Goal: Information Seeking & Learning: Find specific fact

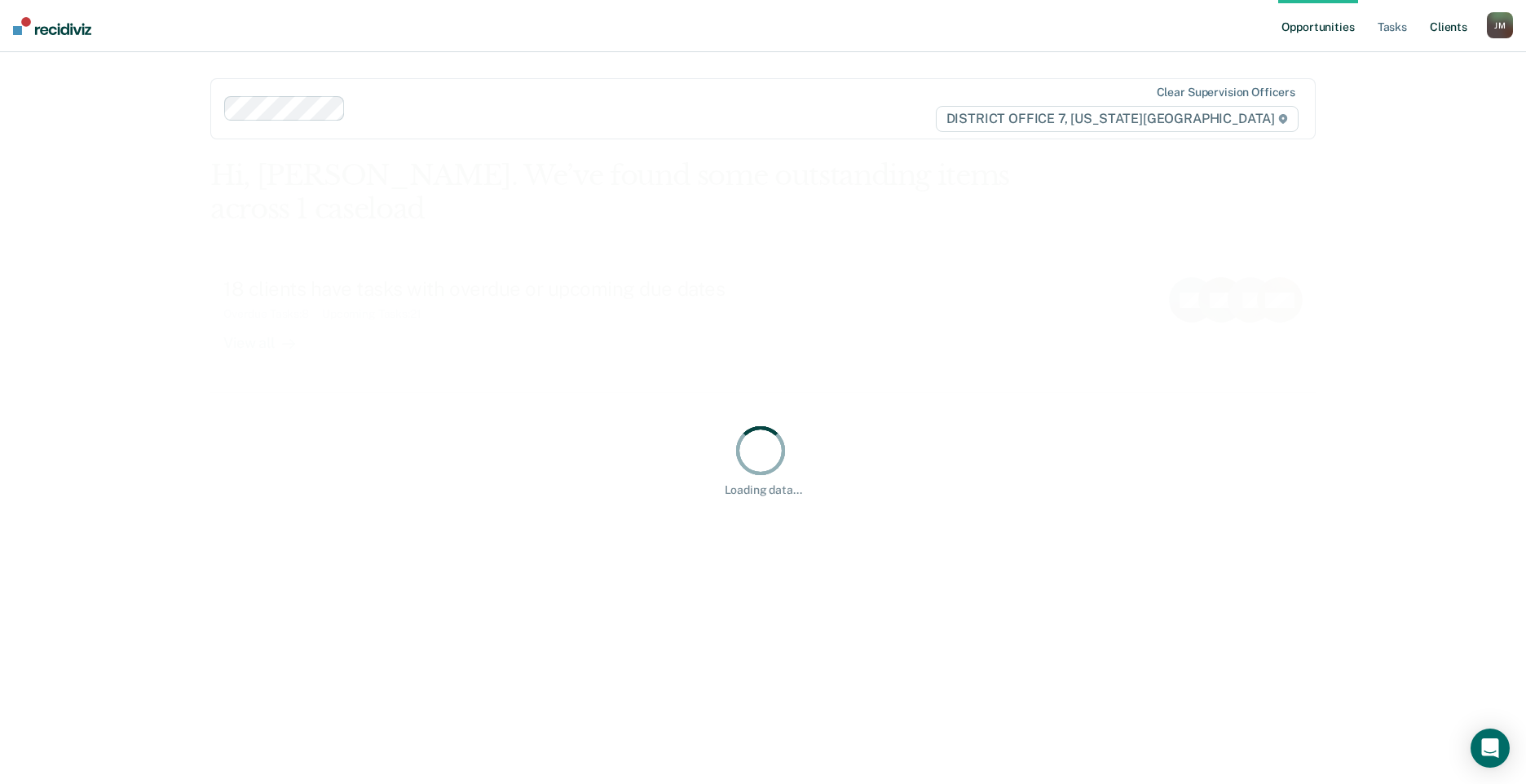
click at [1439, 30] on link "Client s" at bounding box center [1448, 26] width 44 height 52
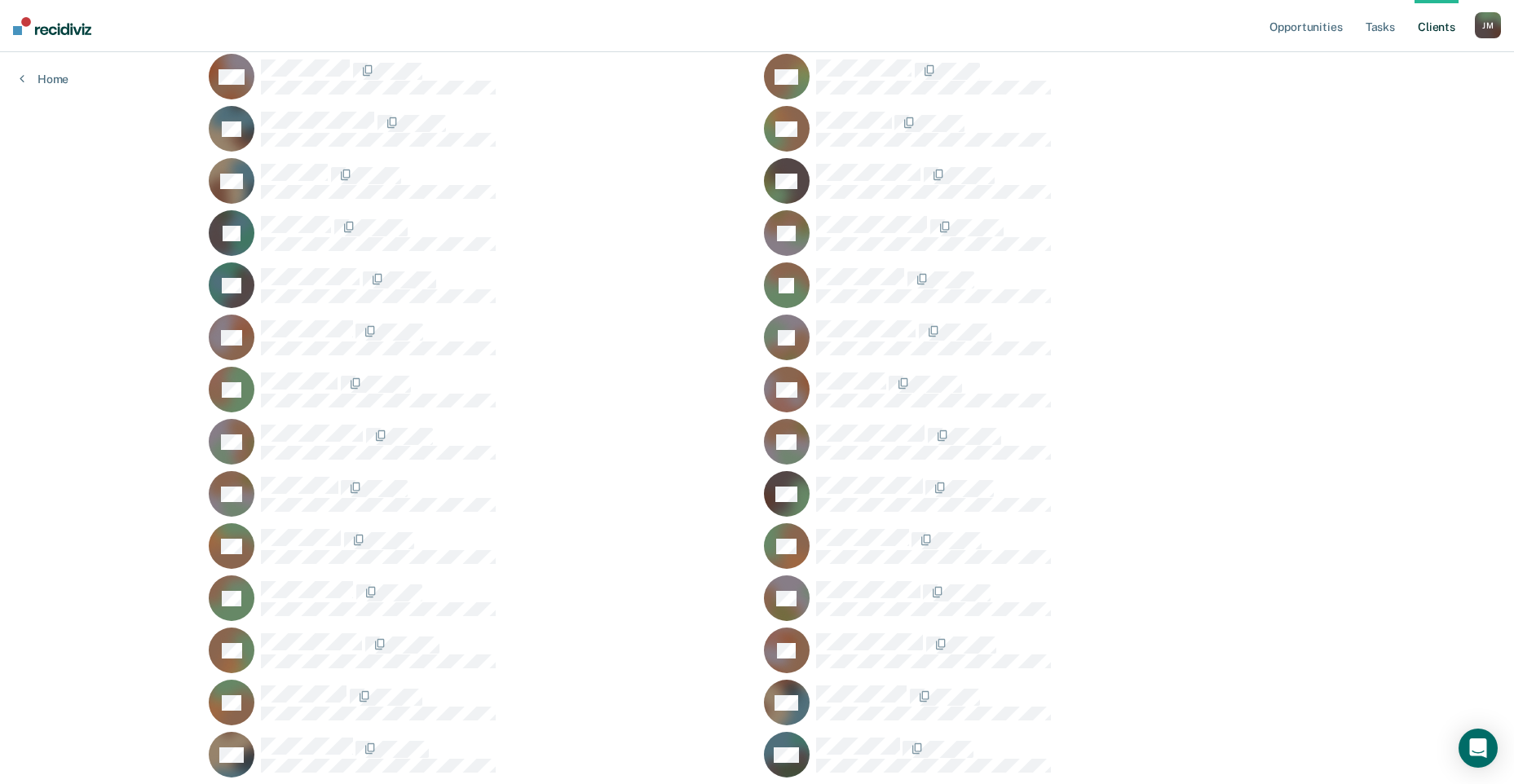
scroll to position [1467, 0]
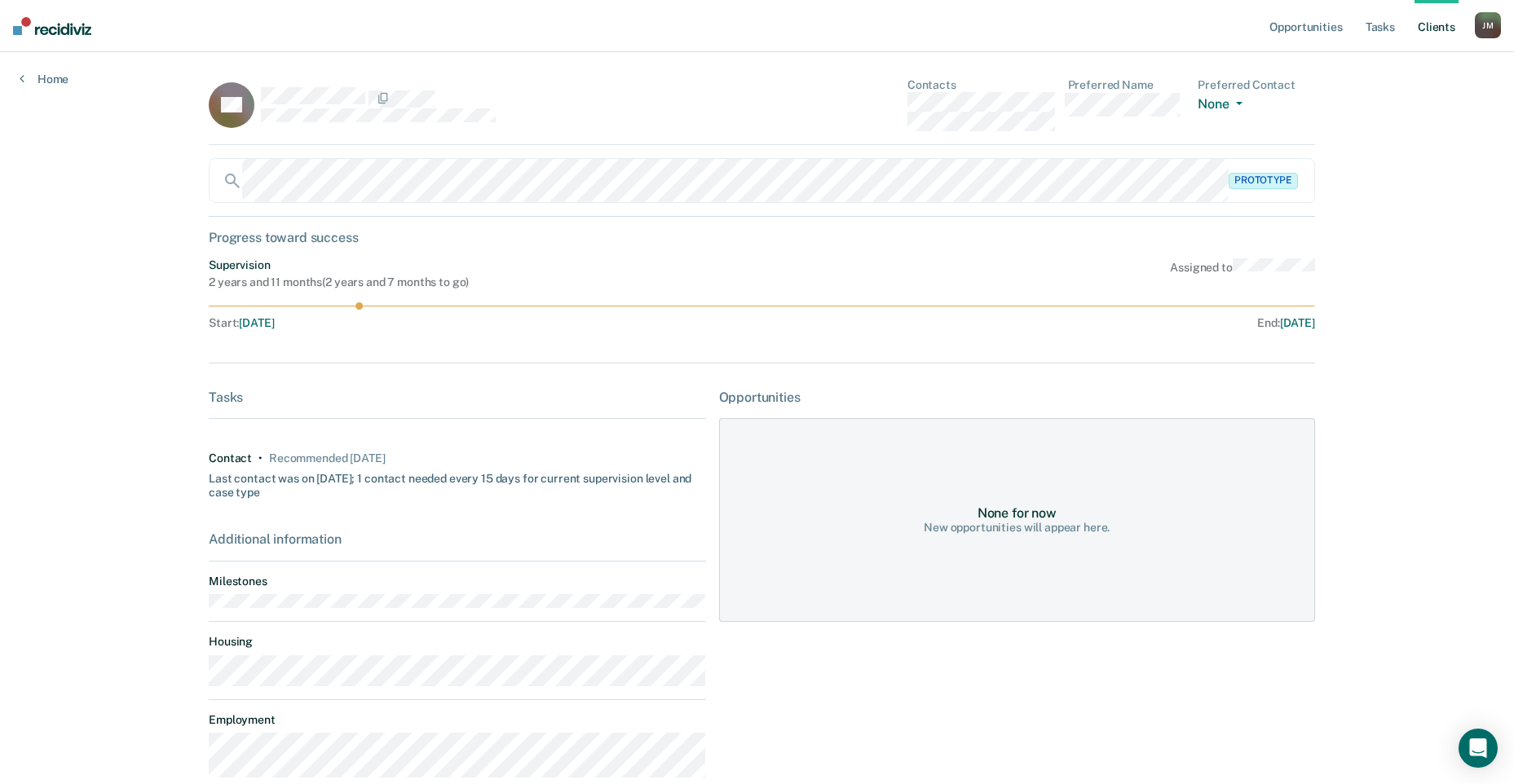
click at [232, 185] on div "Prototype" at bounding box center [761, 181] width 1106 height 45
click at [225, 178] on div "Prototype" at bounding box center [761, 181] width 1106 height 45
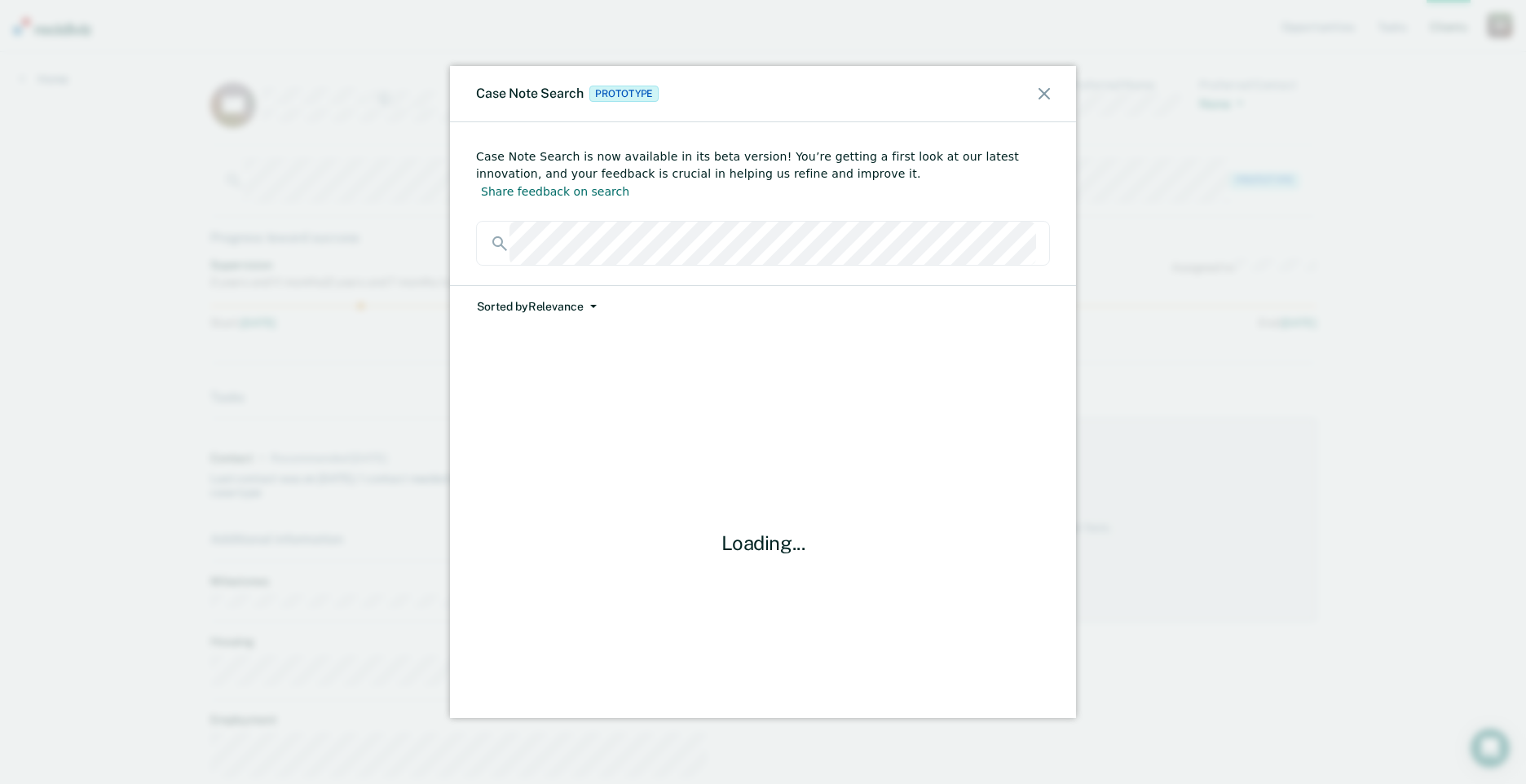
click at [495, 290] on button "Sorted by Relevance" at bounding box center [537, 307] width 121 height 41
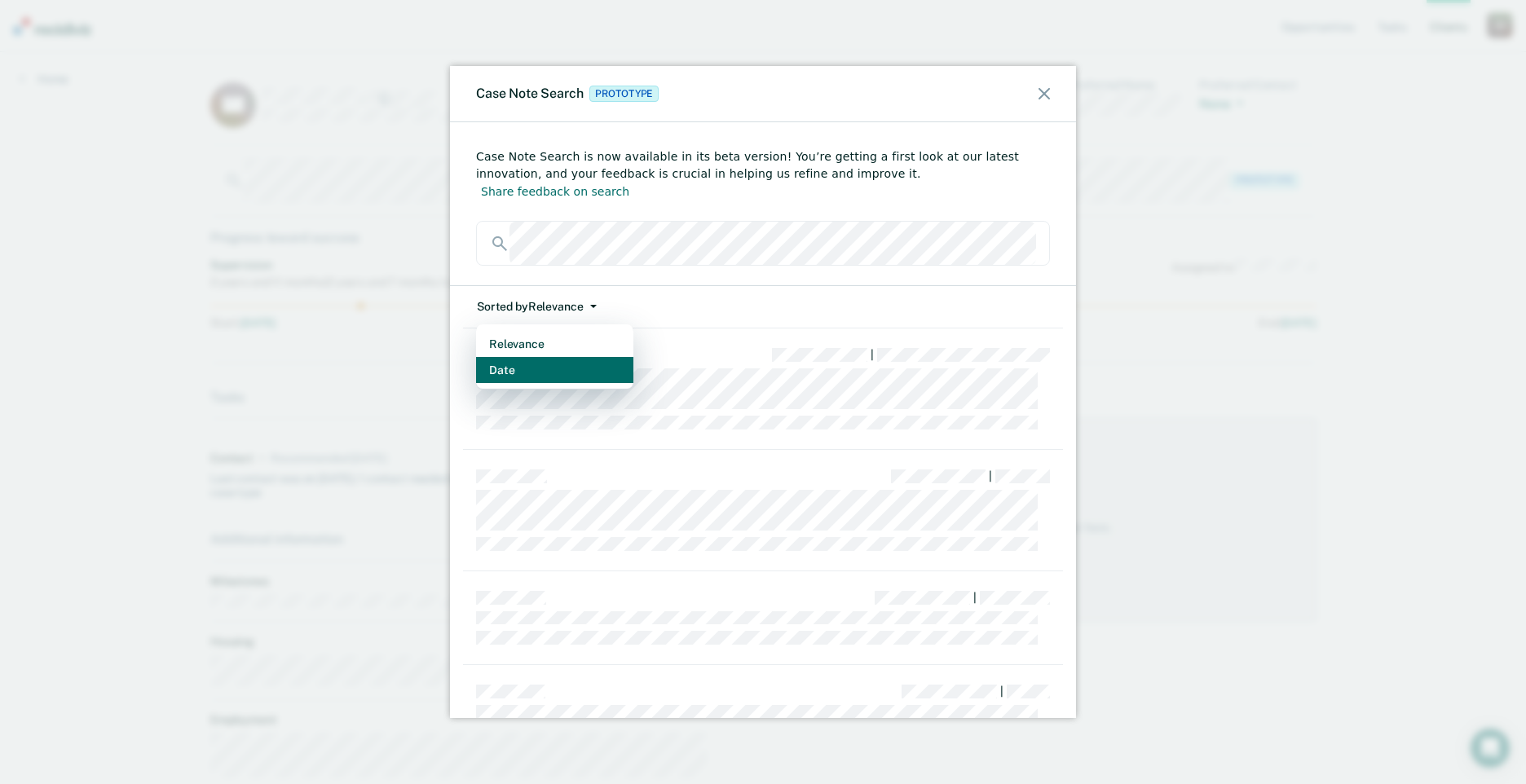
click at [519, 357] on button "Date" at bounding box center [555, 370] width 157 height 26
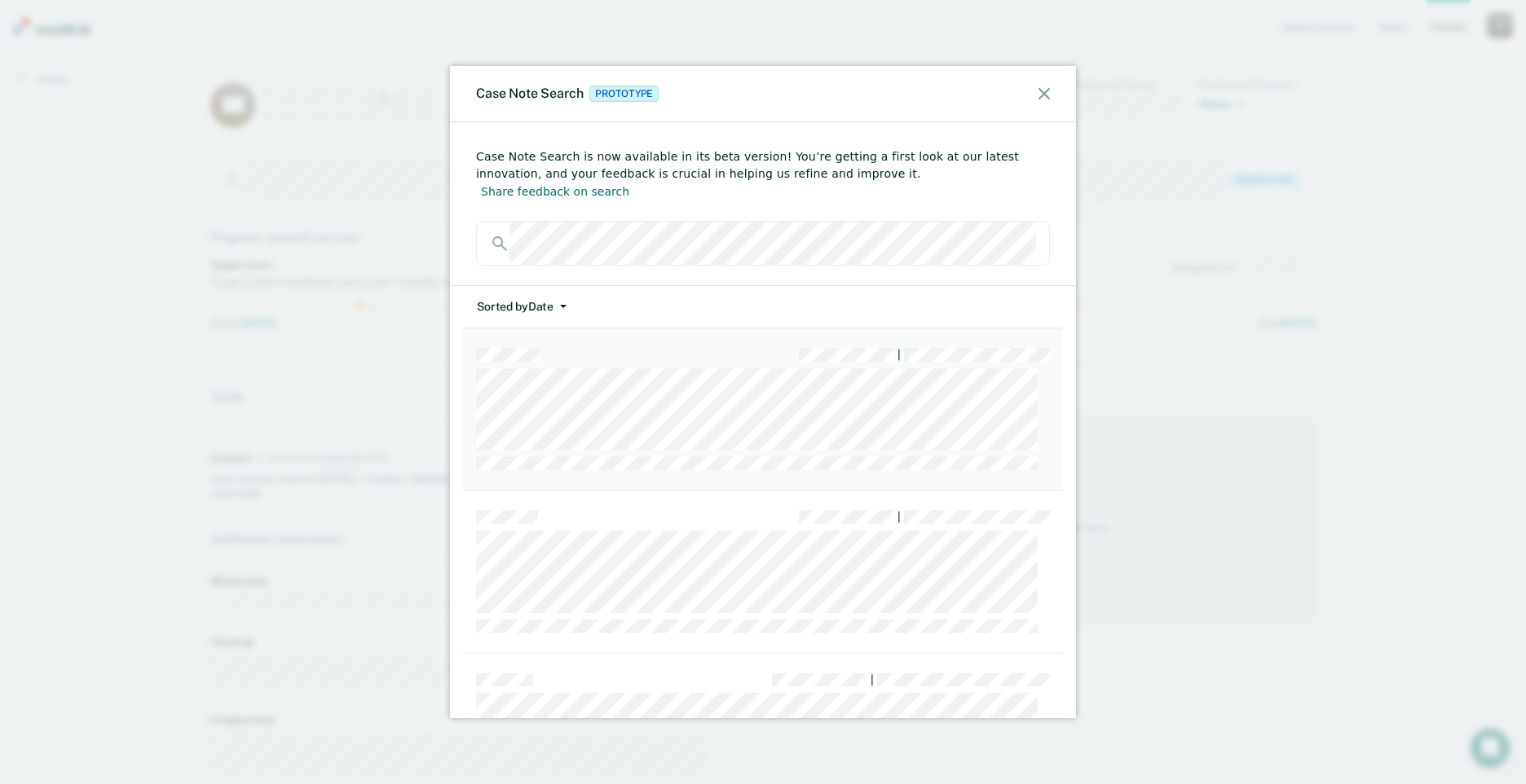
click at [693, 348] on div "|" at bounding box center [763, 355] width 574 height 14
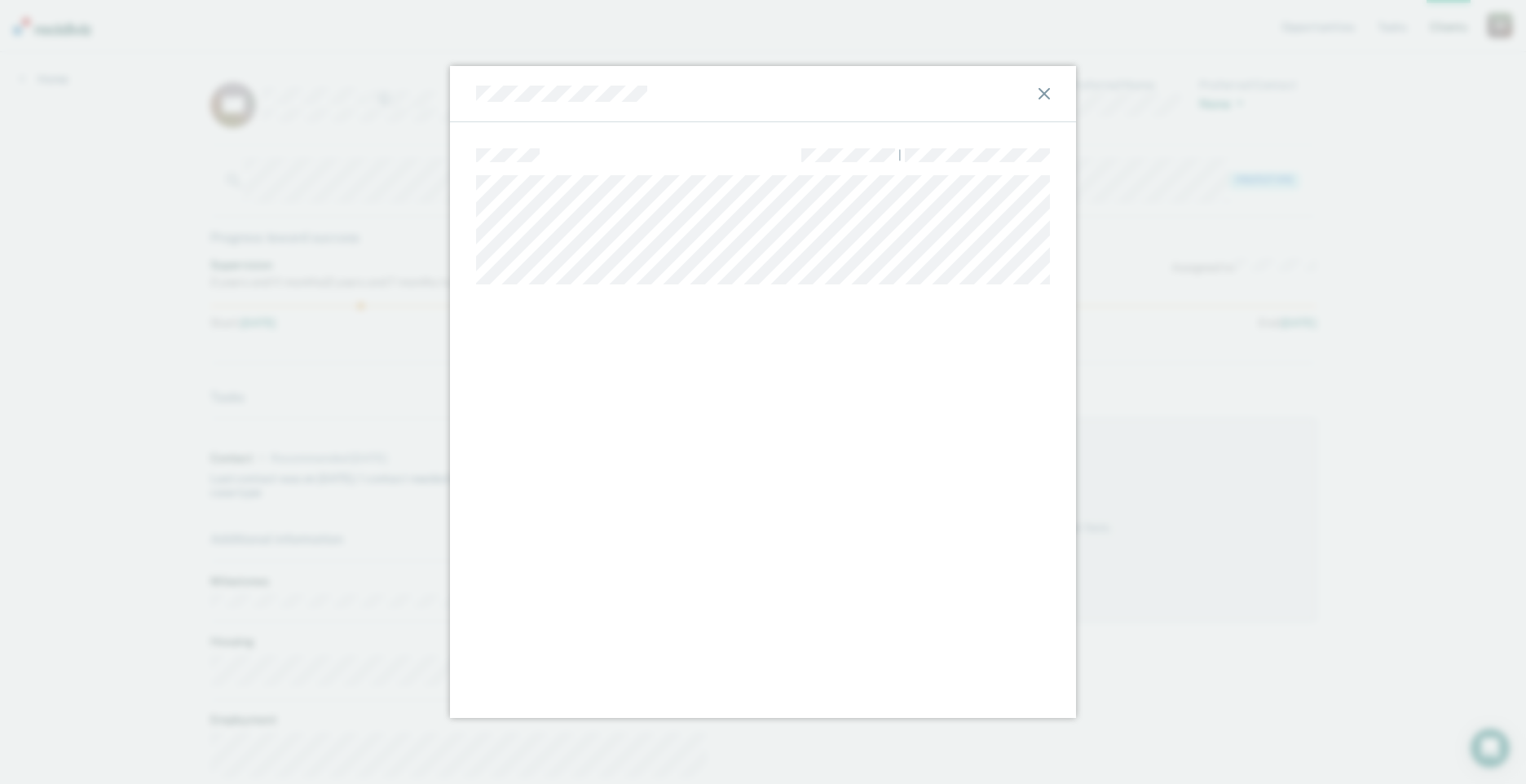
click at [1047, 86] on div at bounding box center [763, 93] width 626 height 56
click at [1040, 90] on icon at bounding box center [1044, 93] width 11 height 11
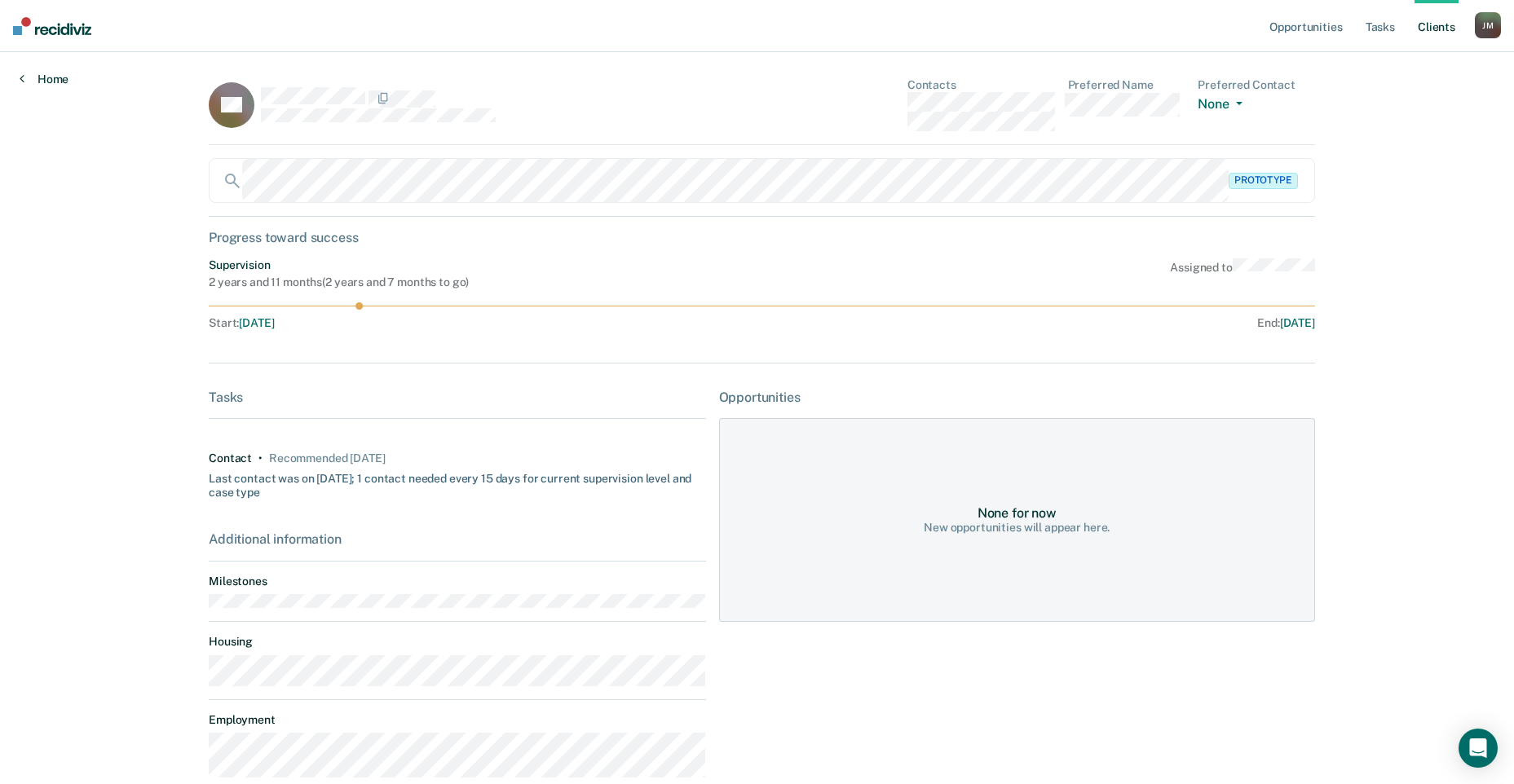
click at [38, 79] on link "Home" at bounding box center [44, 79] width 49 height 15
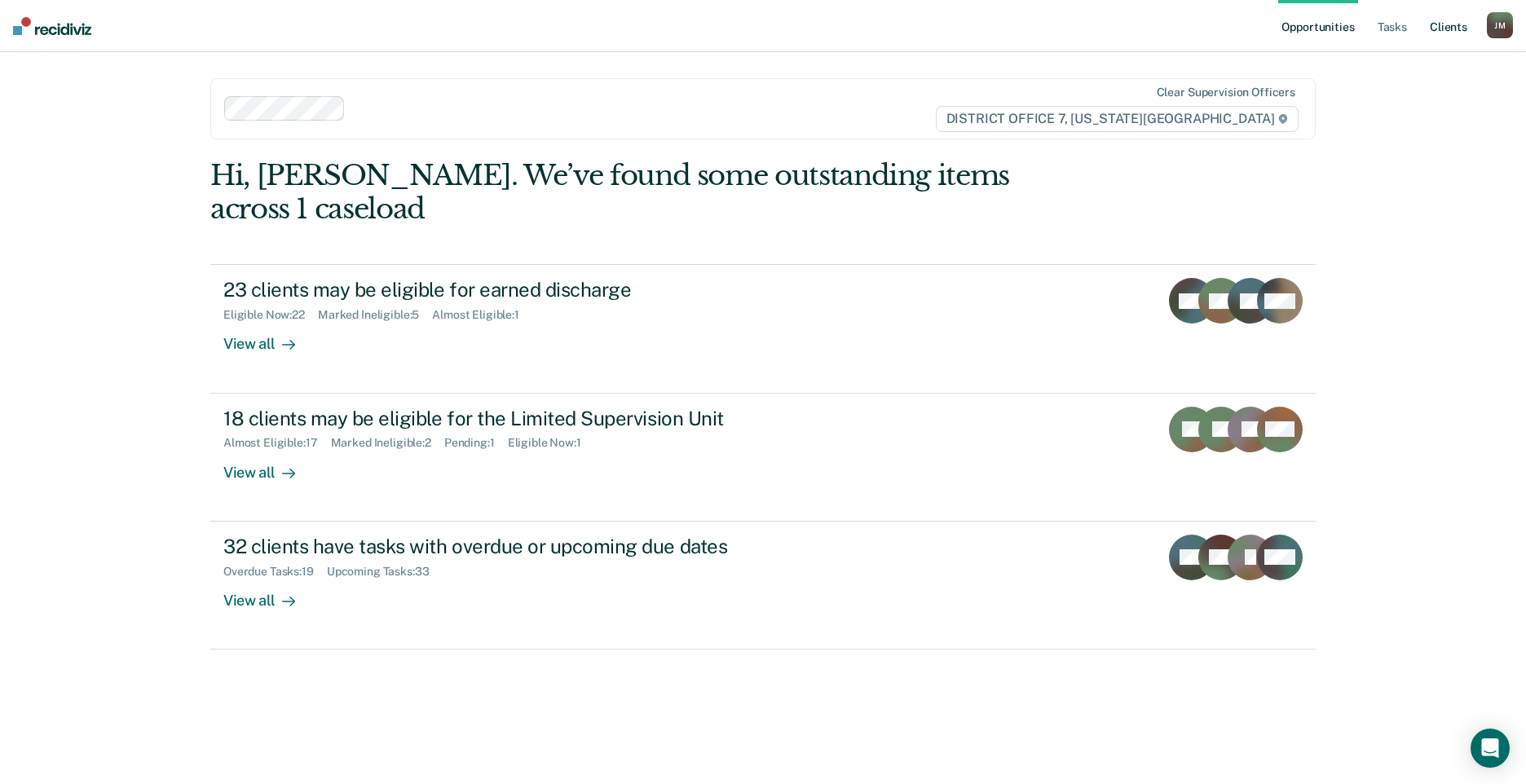
click at [1440, 22] on link "Client s" at bounding box center [1448, 26] width 44 height 52
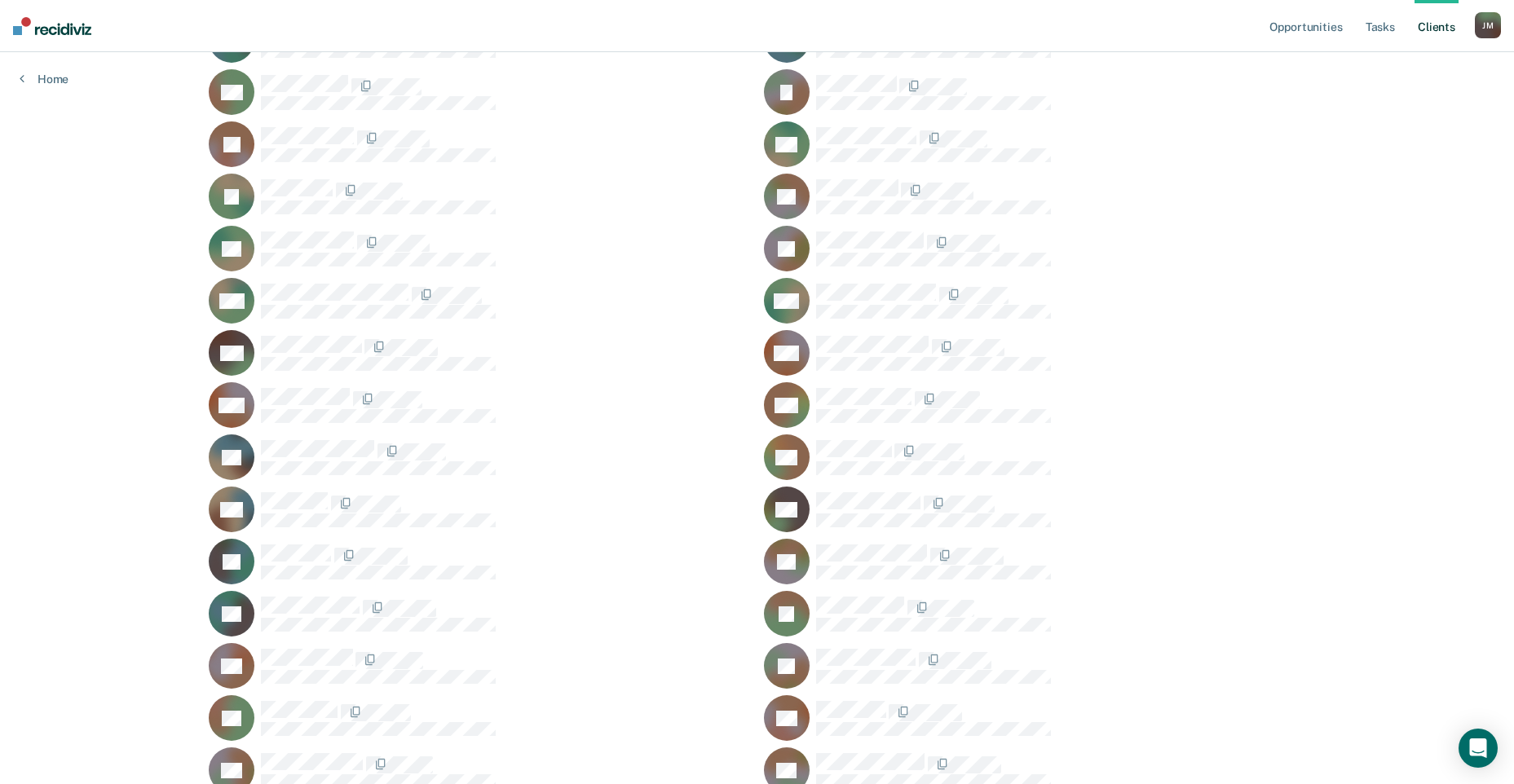
scroll to position [648, 0]
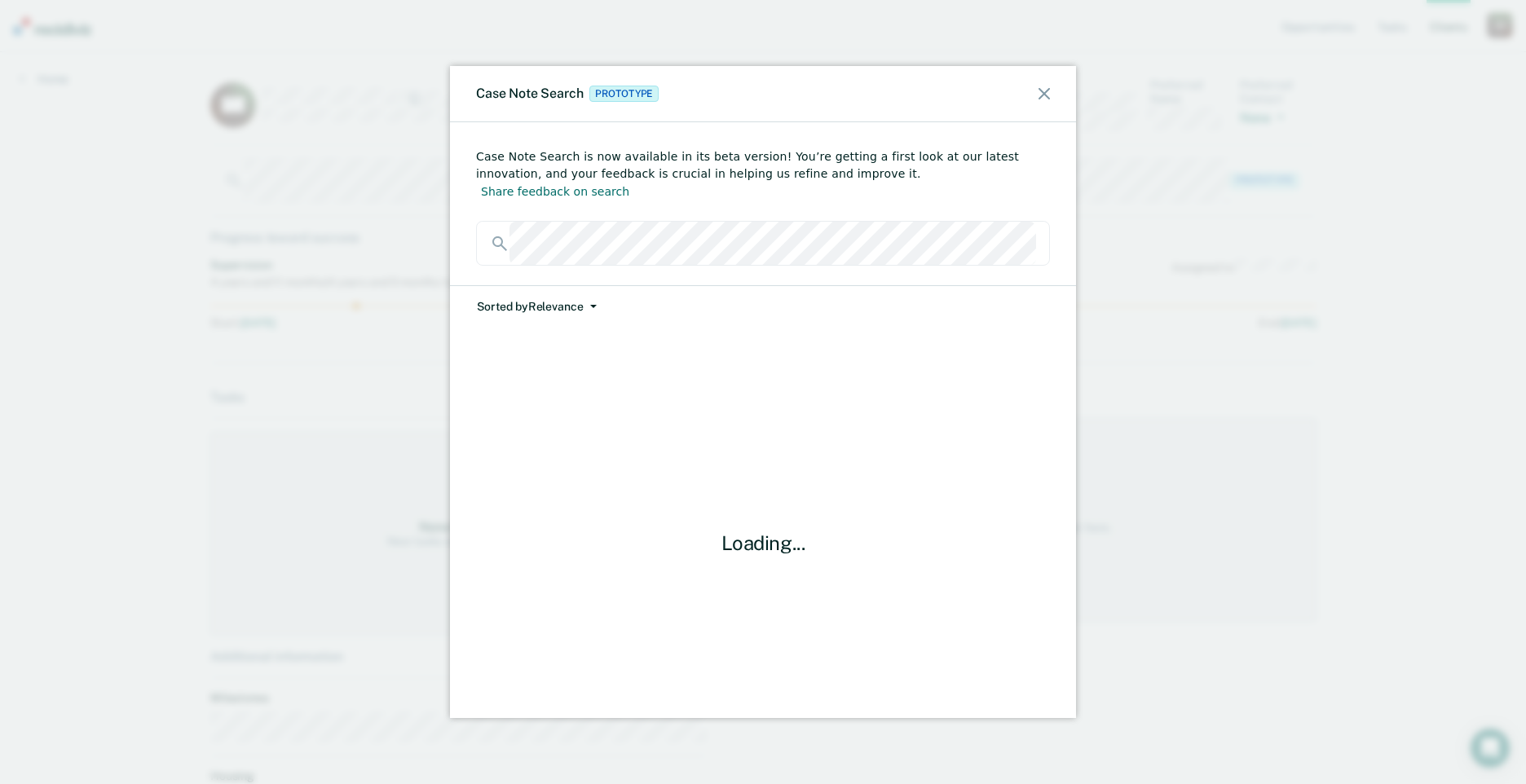
click at [589, 286] on button "Sorted by Relevance" at bounding box center [537, 307] width 121 height 41
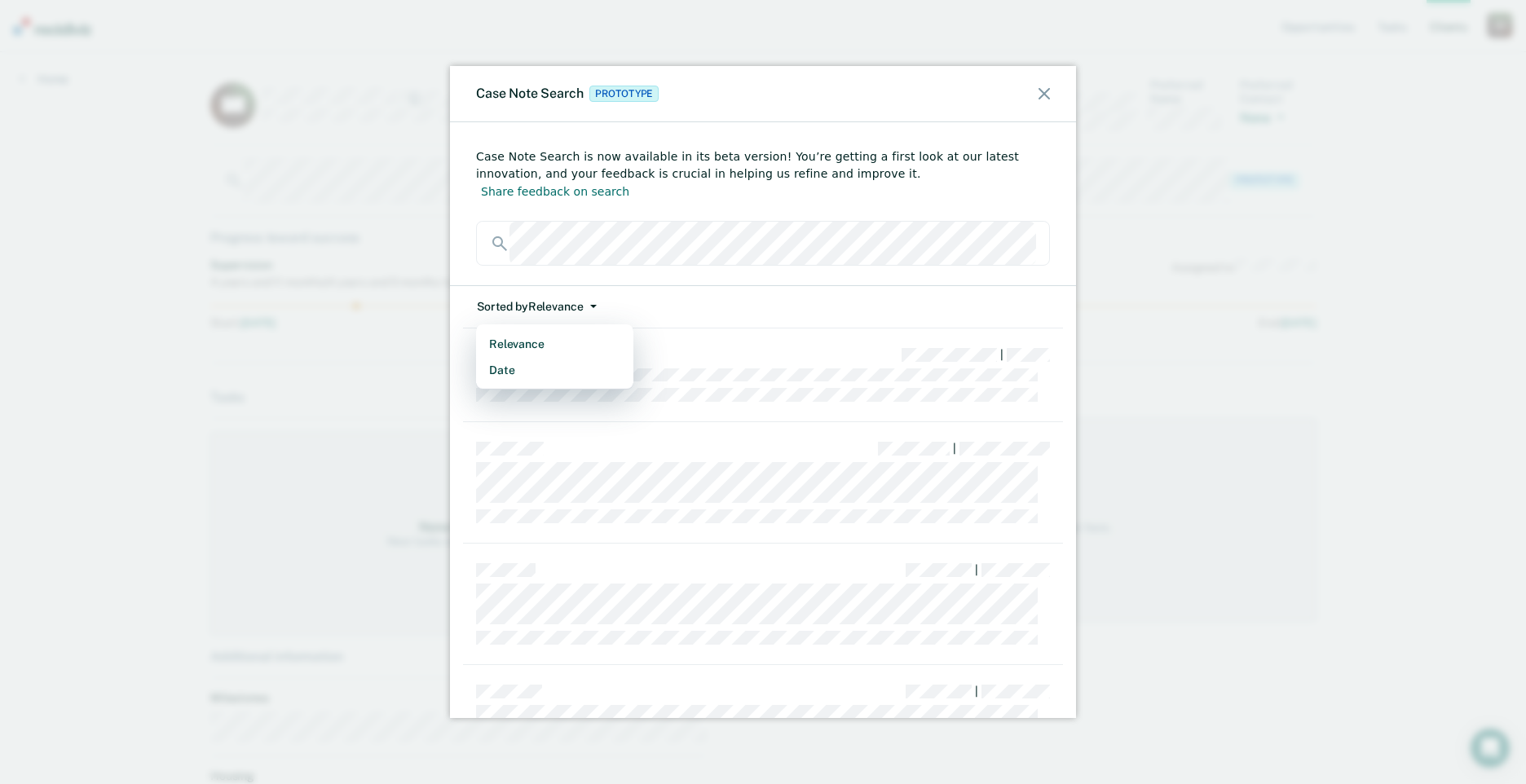
click at [586, 305] on span "button" at bounding box center [590, 307] width 13 height 3
click at [578, 357] on button "Date" at bounding box center [555, 370] width 157 height 26
click at [667, 347] on div "|" at bounding box center [763, 402] width 600 height 150
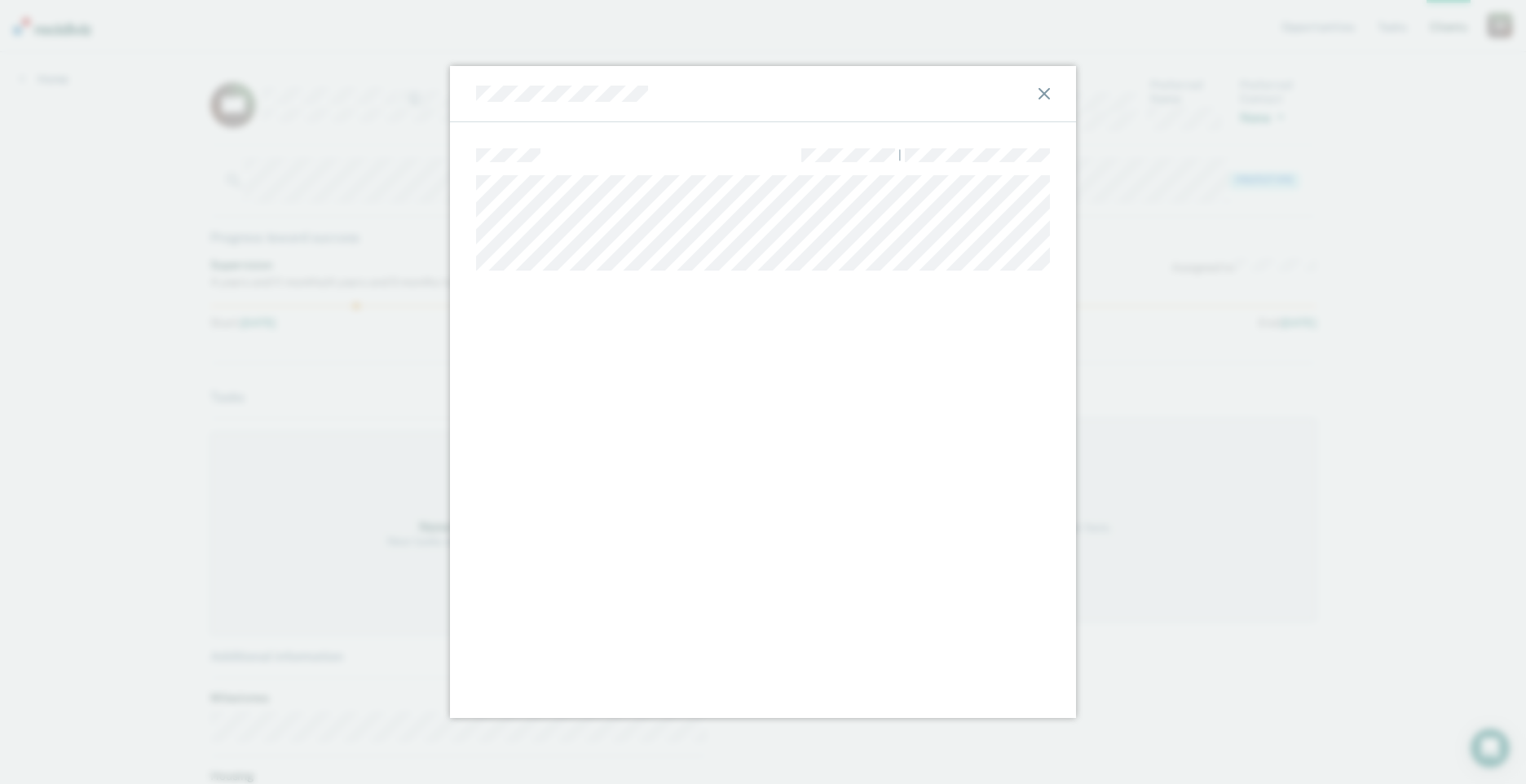
click at [1046, 86] on div at bounding box center [763, 93] width 626 height 56
click at [1044, 96] on icon at bounding box center [1044, 93] width 11 height 11
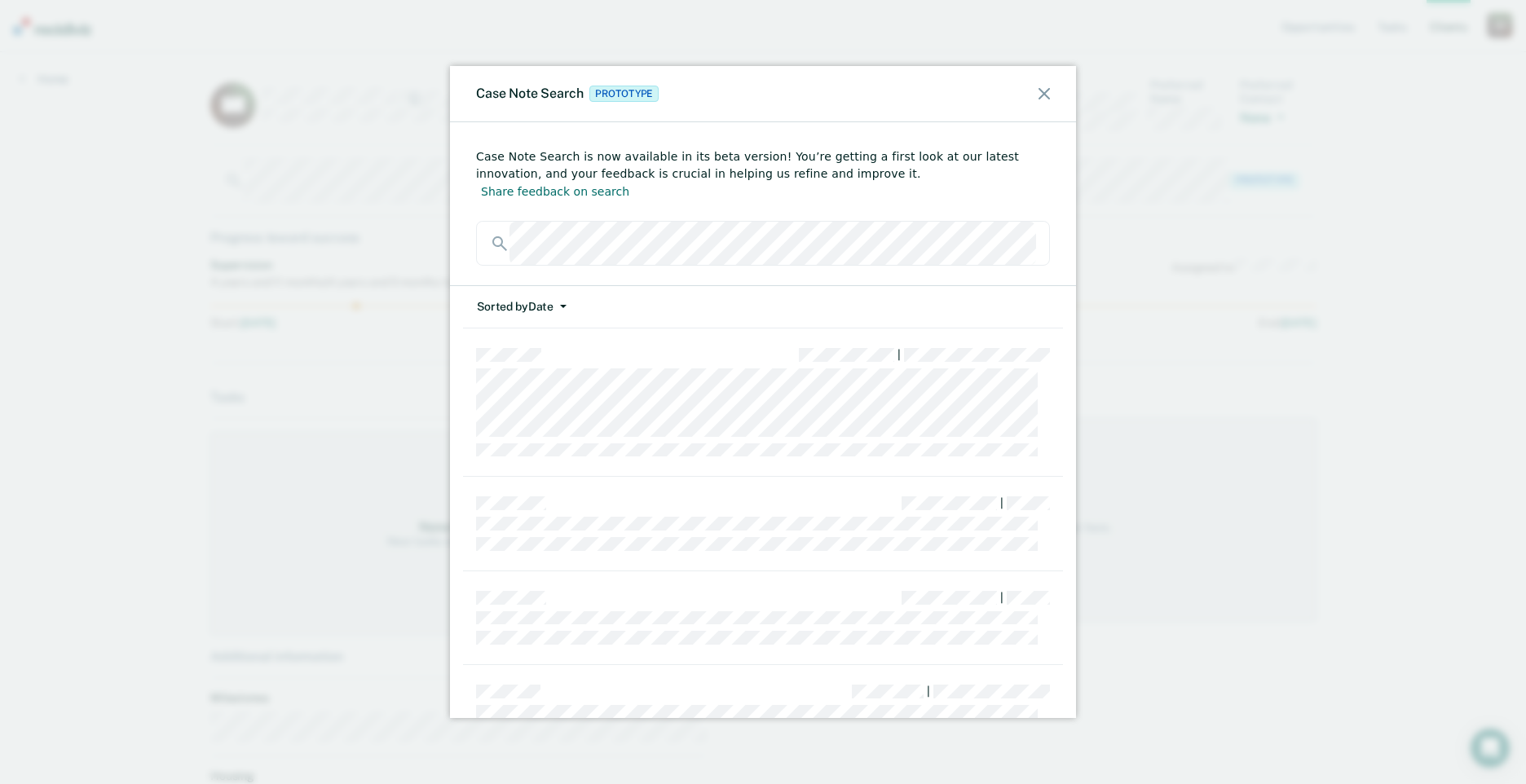
click at [1043, 95] on icon at bounding box center [1044, 93] width 11 height 11
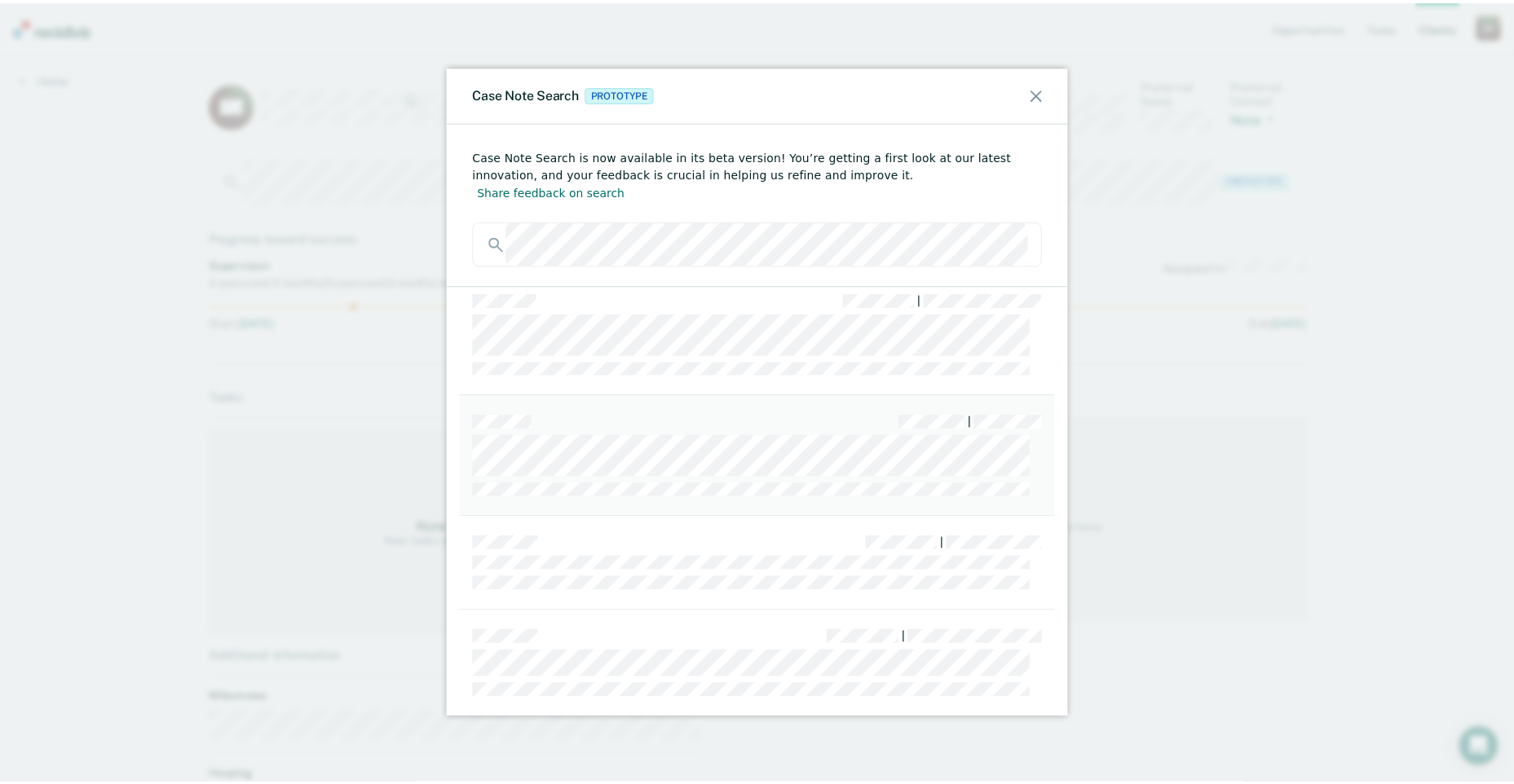
scroll to position [1510, 0]
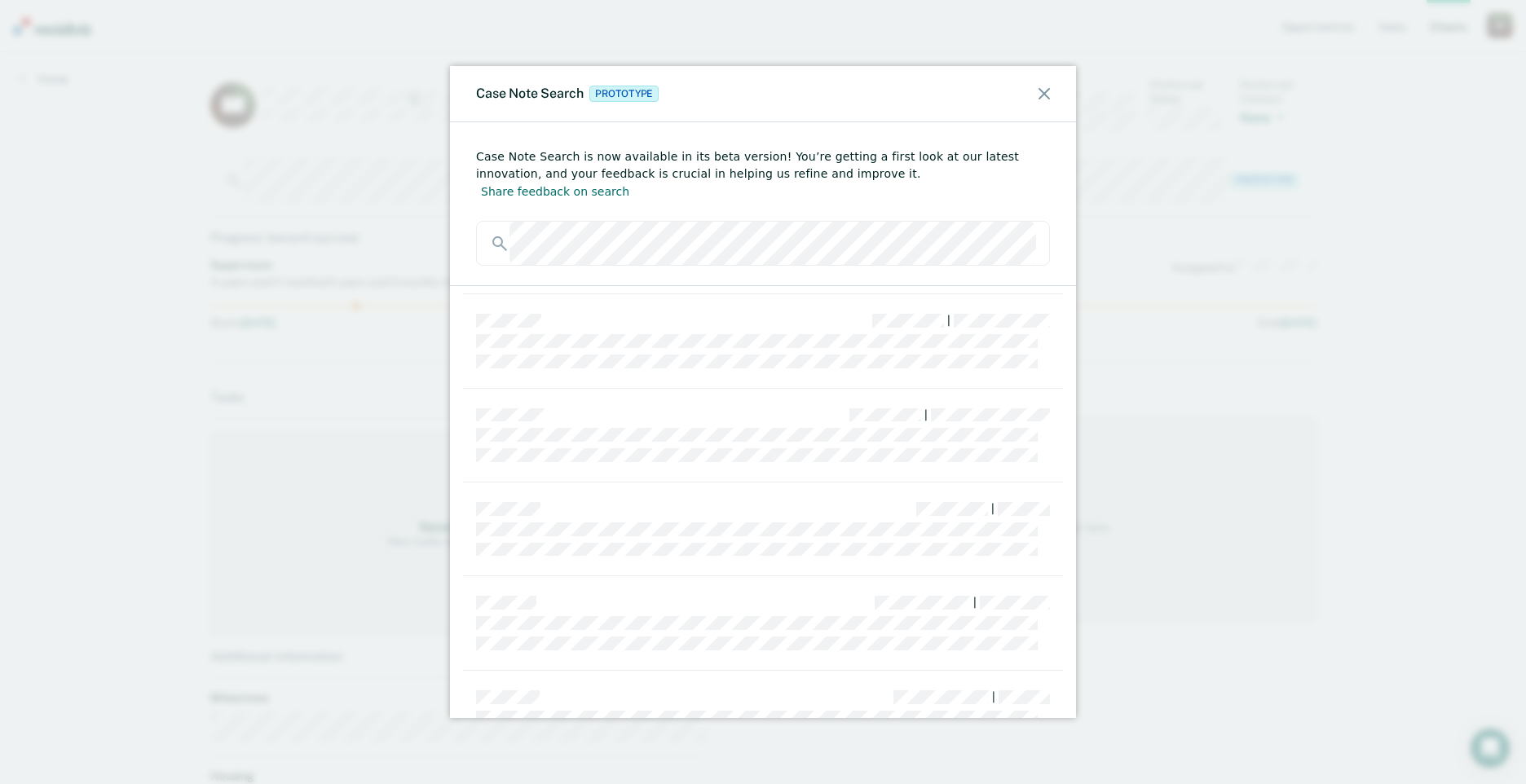
drag, startPoint x: 1049, startPoint y: 87, endPoint x: 974, endPoint y: 98, distance: 75.8
click at [1047, 87] on div "Case Note Search Prototype" at bounding box center [763, 93] width 626 height 56
click at [1042, 91] on icon at bounding box center [1044, 93] width 11 height 11
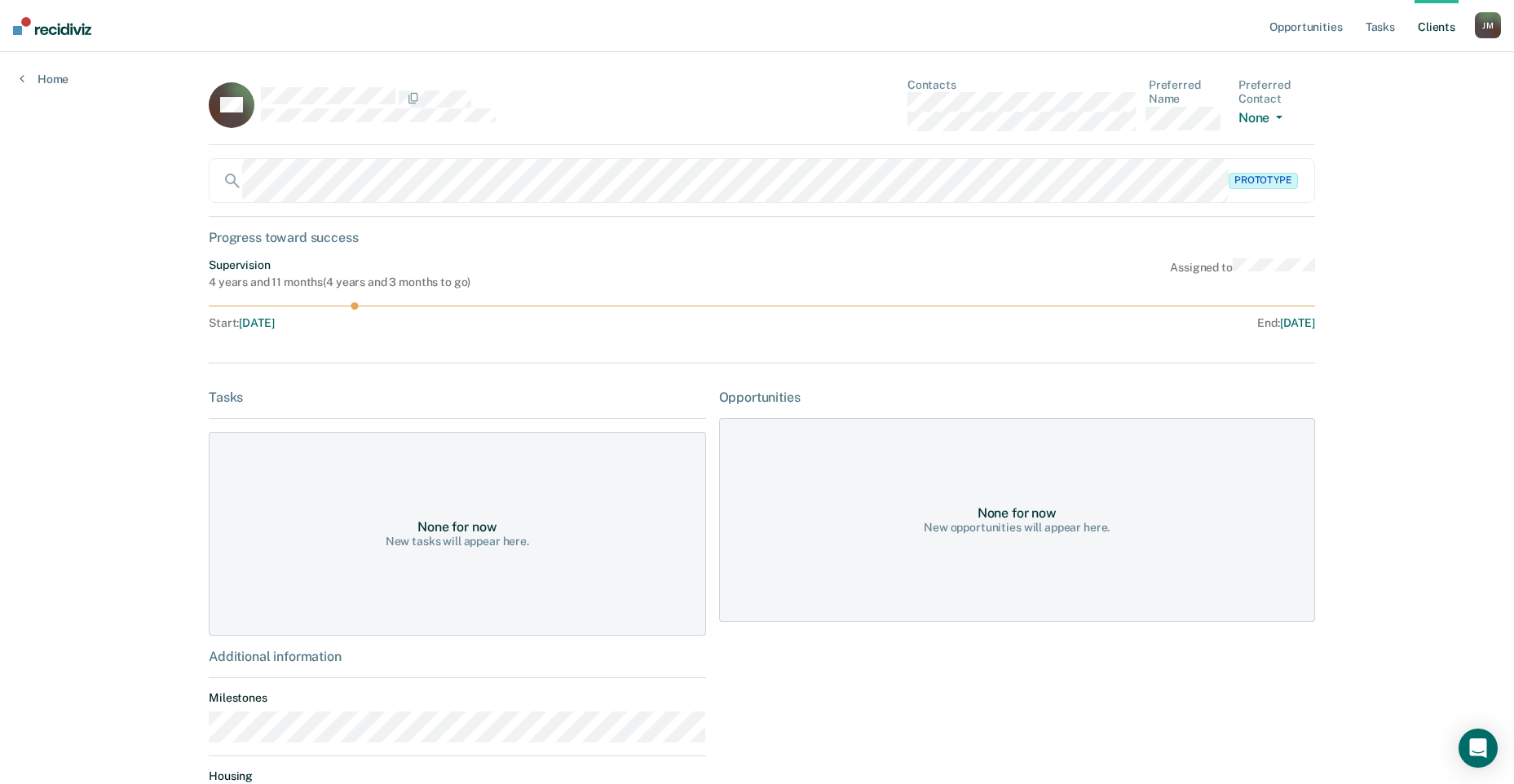
click at [51, 19] on img at bounding box center [52, 26] width 79 height 18
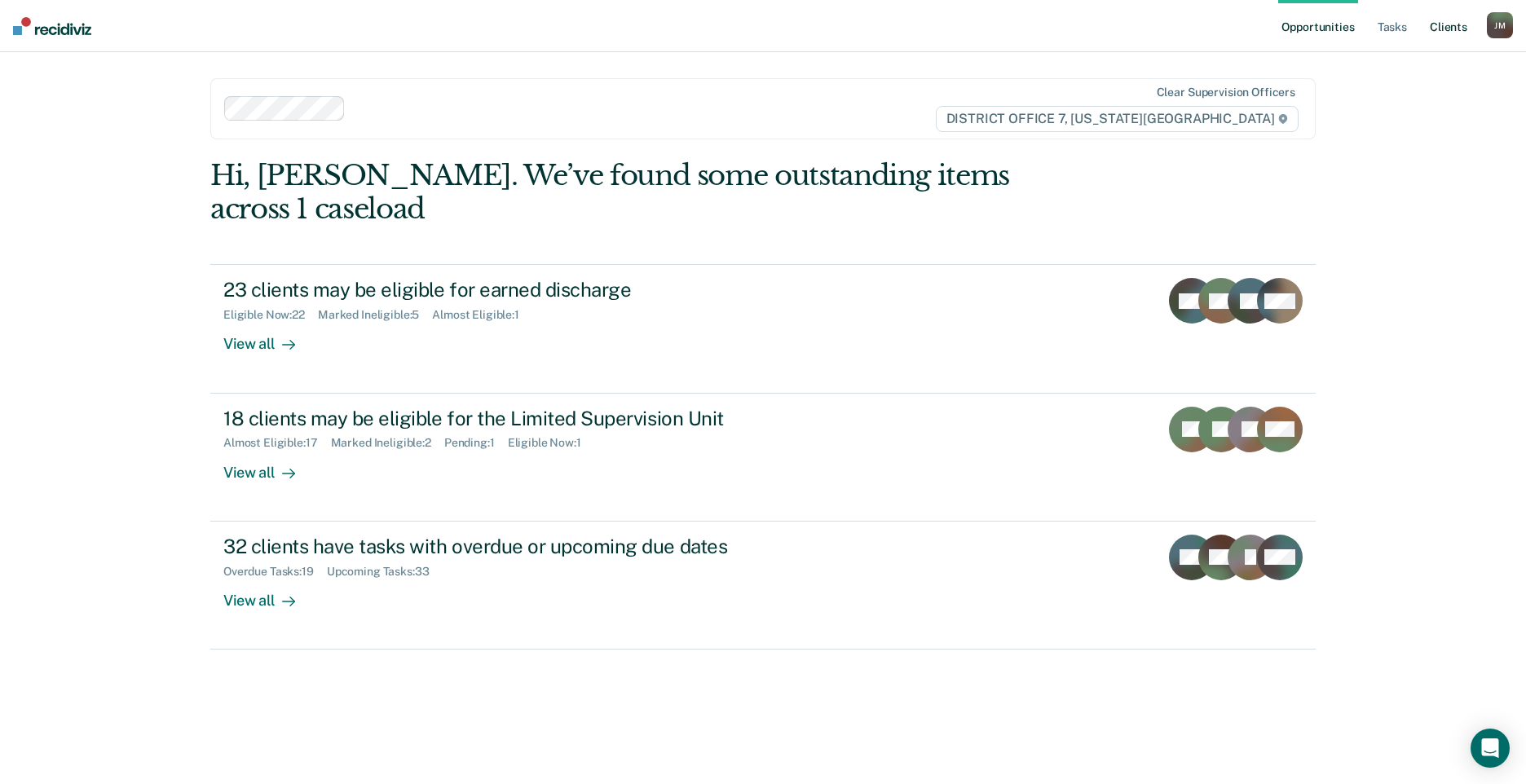
click at [1448, 29] on link "Client s" at bounding box center [1448, 26] width 44 height 52
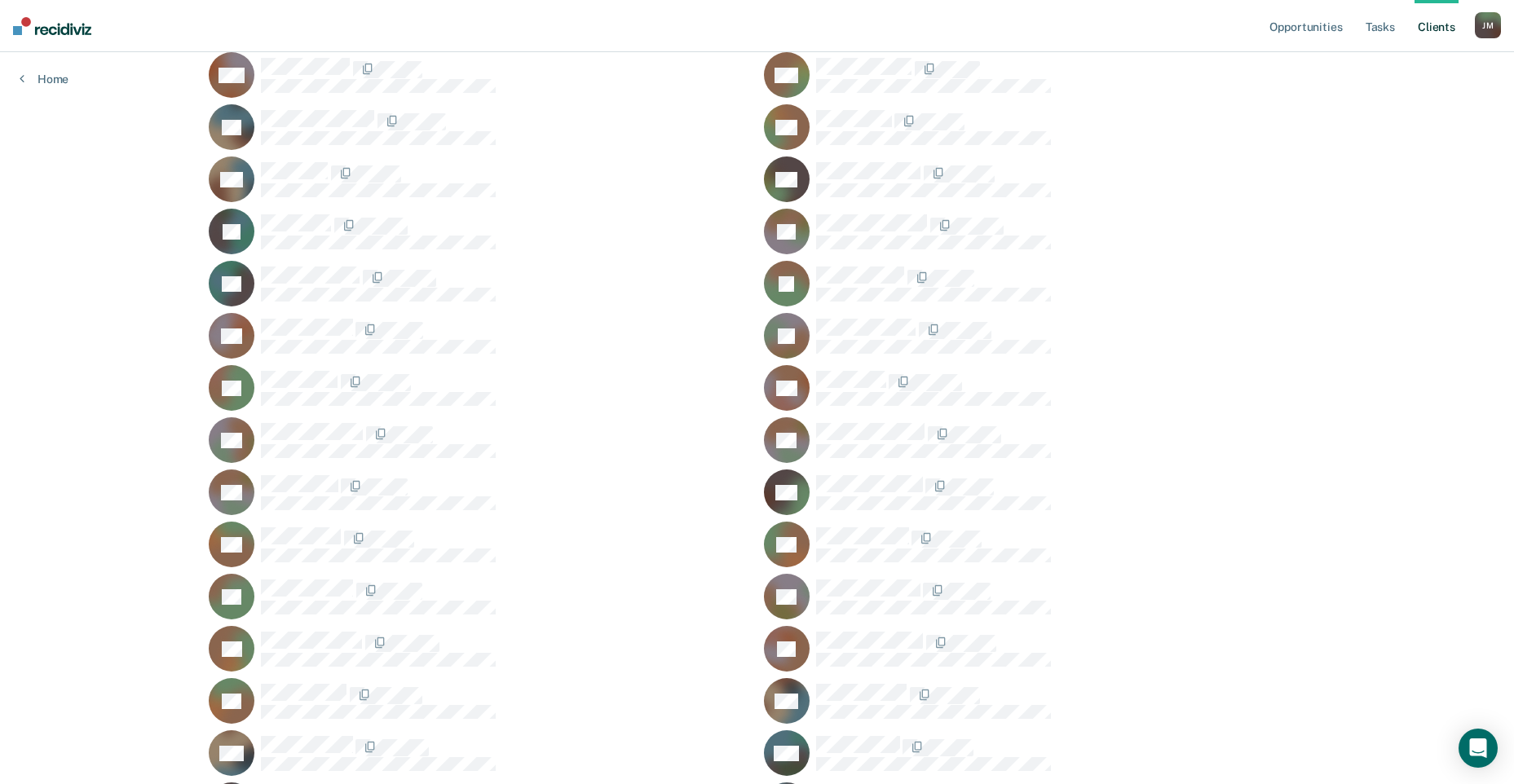
scroll to position [1386, 0]
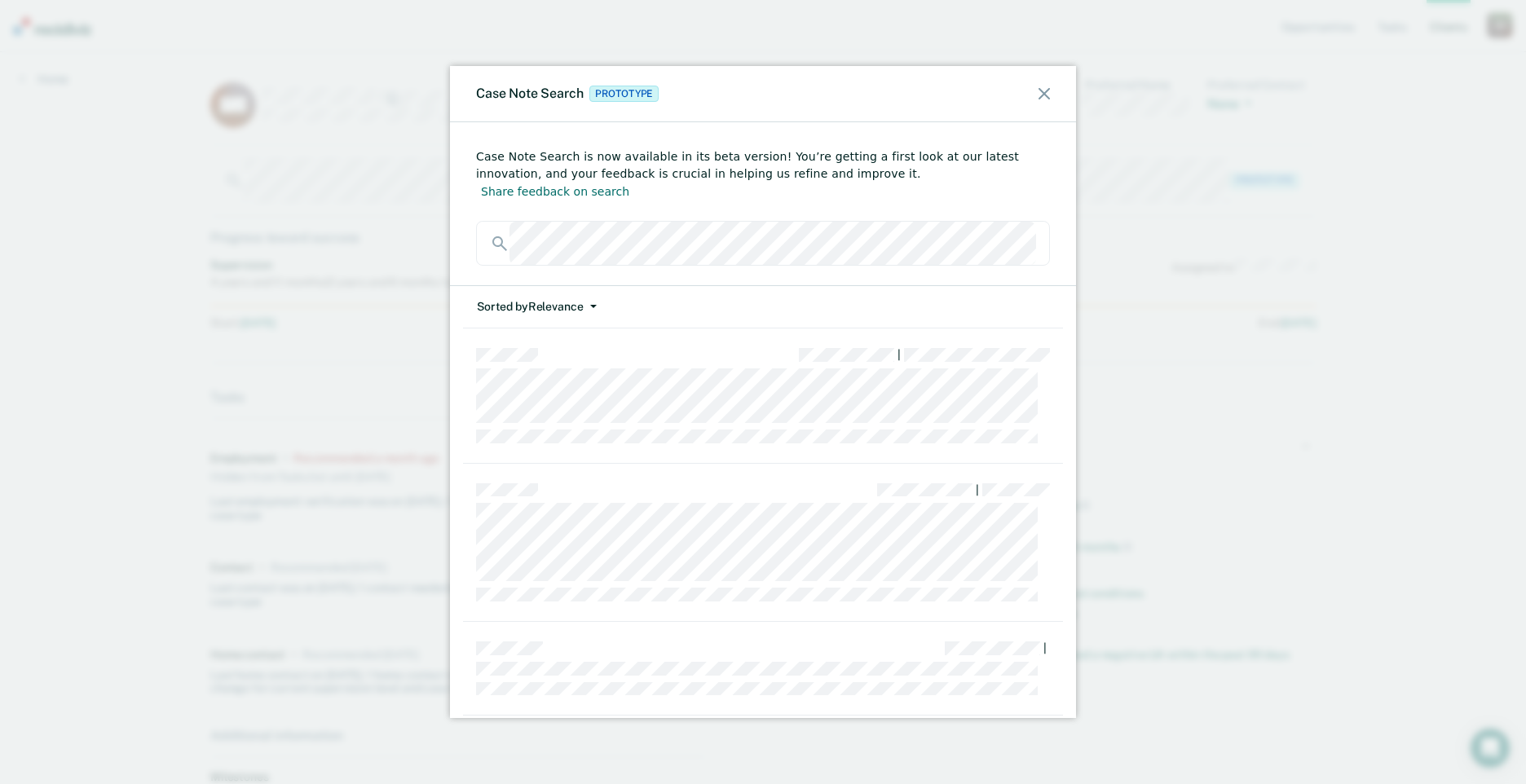
click at [501, 292] on button "Sorted by Relevance" at bounding box center [537, 307] width 121 height 41
click at [540, 357] on button "Date" at bounding box center [555, 370] width 157 height 26
